Goal: Transaction & Acquisition: Purchase product/service

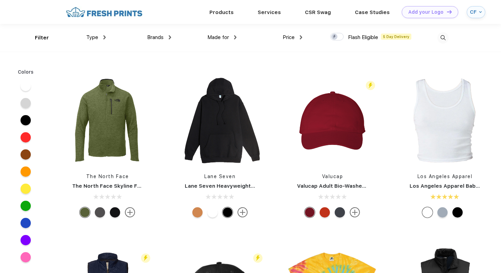
scroll to position [8878, 0]
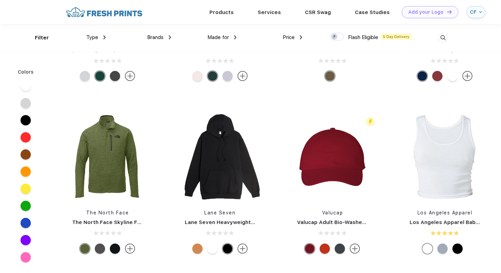
click at [101, 35] on div "Type" at bounding box center [96, 38] width 20 height 8
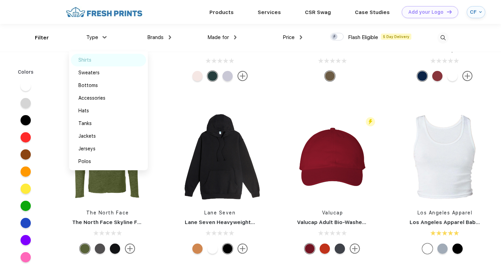
click at [87, 54] on div "Shirts" at bounding box center [108, 60] width 75 height 13
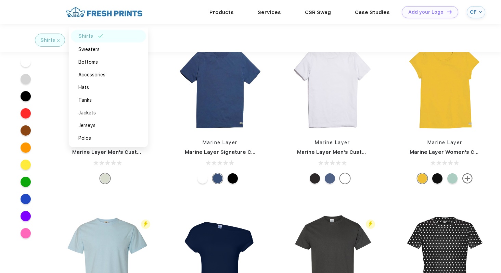
scroll to position [225, 0]
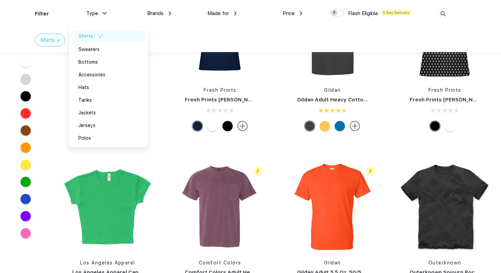
click at [168, 155] on div "Marine Layer Marine Layer Men's Custom Dyed Signature V-Neck Marine Layer Marin…" at bounding box center [276, 233] width 450 height 863
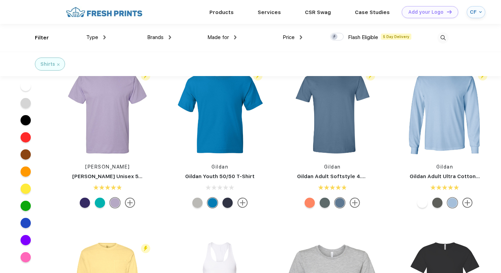
scroll to position [1986, 0]
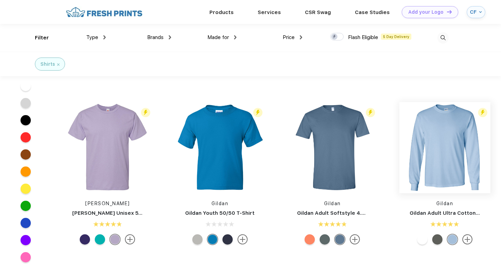
click at [444, 130] on img at bounding box center [445, 147] width 91 height 91
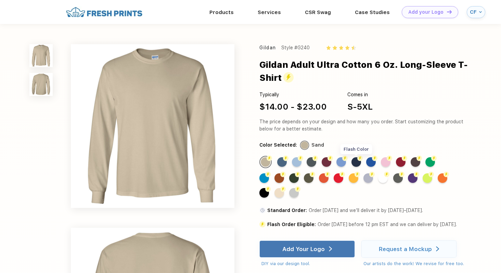
click at [355, 161] on div "Flash Color" at bounding box center [357, 162] width 10 height 10
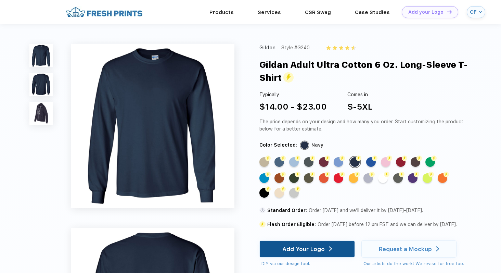
click at [307, 252] on div "Add Your Logo" at bounding box center [304, 249] width 42 height 7
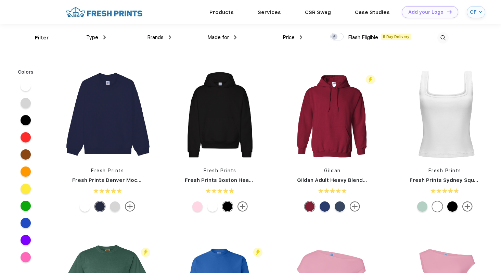
scroll to position [0, 0]
